Goal: Task Accomplishment & Management: Manage account settings

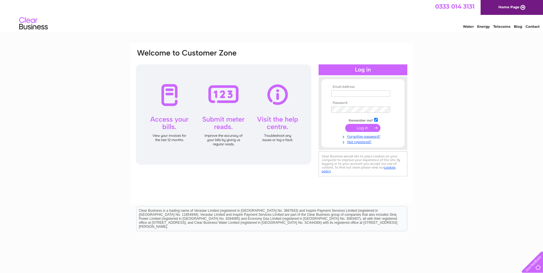
type input "accounts@davidmoulandhaulage.co.uk"
click at [370, 131] on input "submit" at bounding box center [362, 128] width 35 height 8
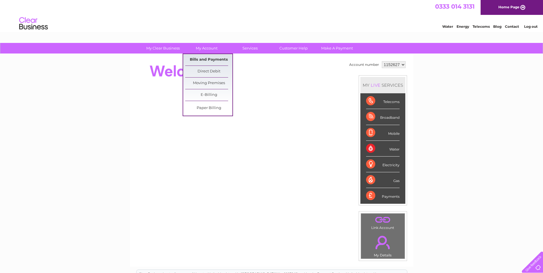
drag, startPoint x: 212, startPoint y: 57, endPoint x: 217, endPoint y: 59, distance: 5.2
click at [212, 57] on link "Bills and Payments" at bounding box center [208, 59] width 47 height 11
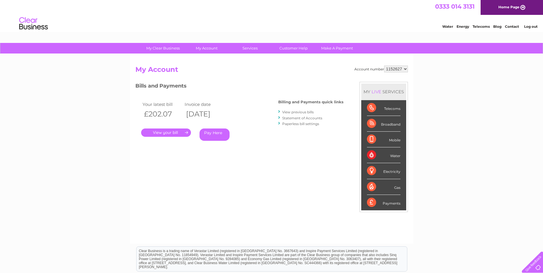
click at [155, 130] on link "." at bounding box center [166, 133] width 50 height 8
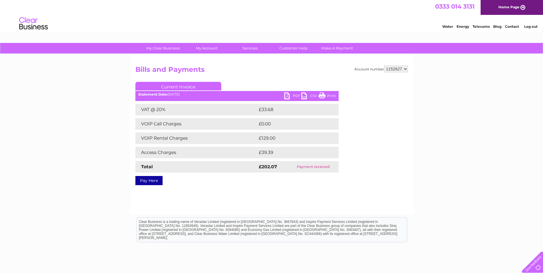
click at [297, 95] on link "PDF" at bounding box center [292, 97] width 17 height 8
